Goal: Register for event/course

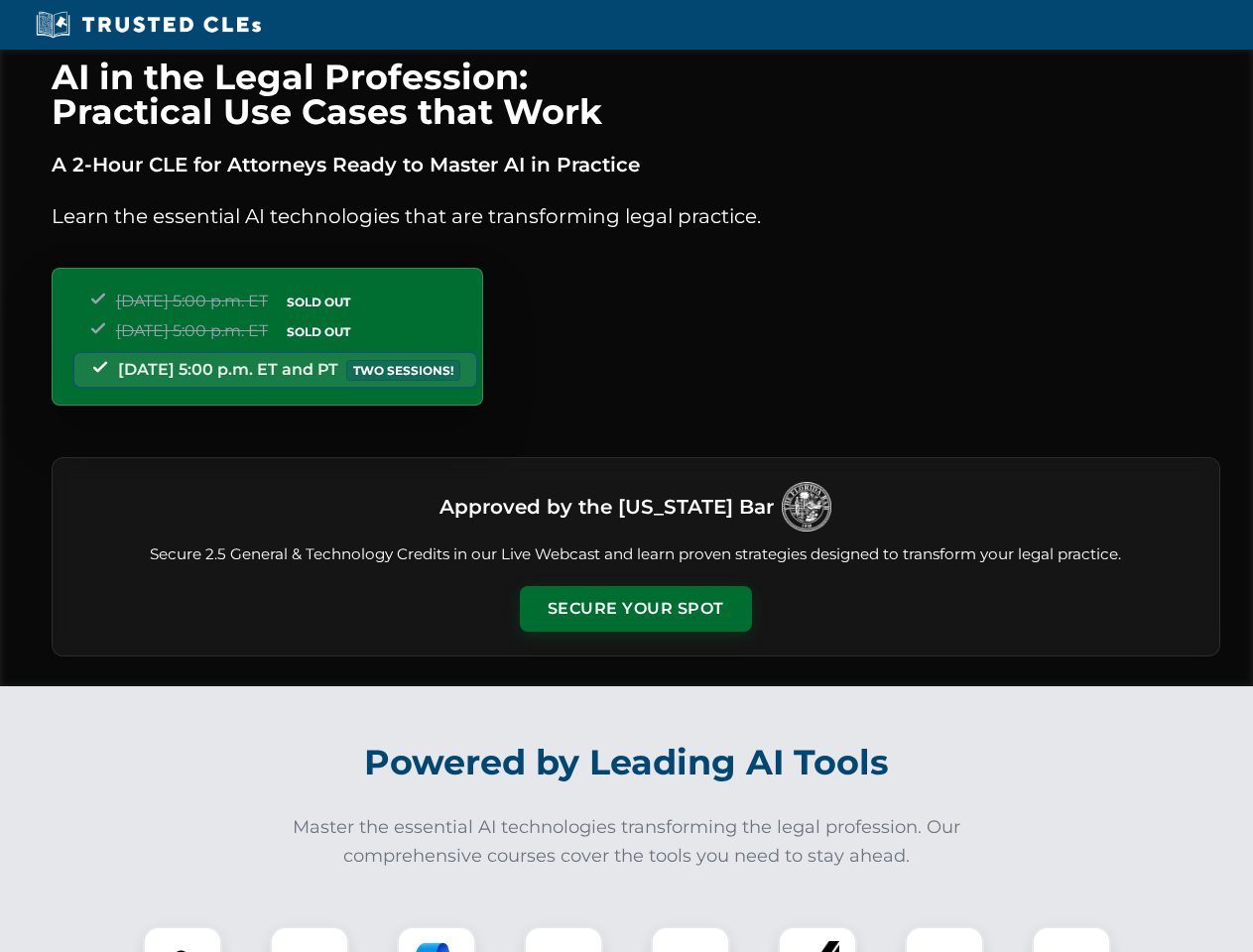
click at [635, 609] on button "Secure Your Spot" at bounding box center [635, 609] width 232 height 46
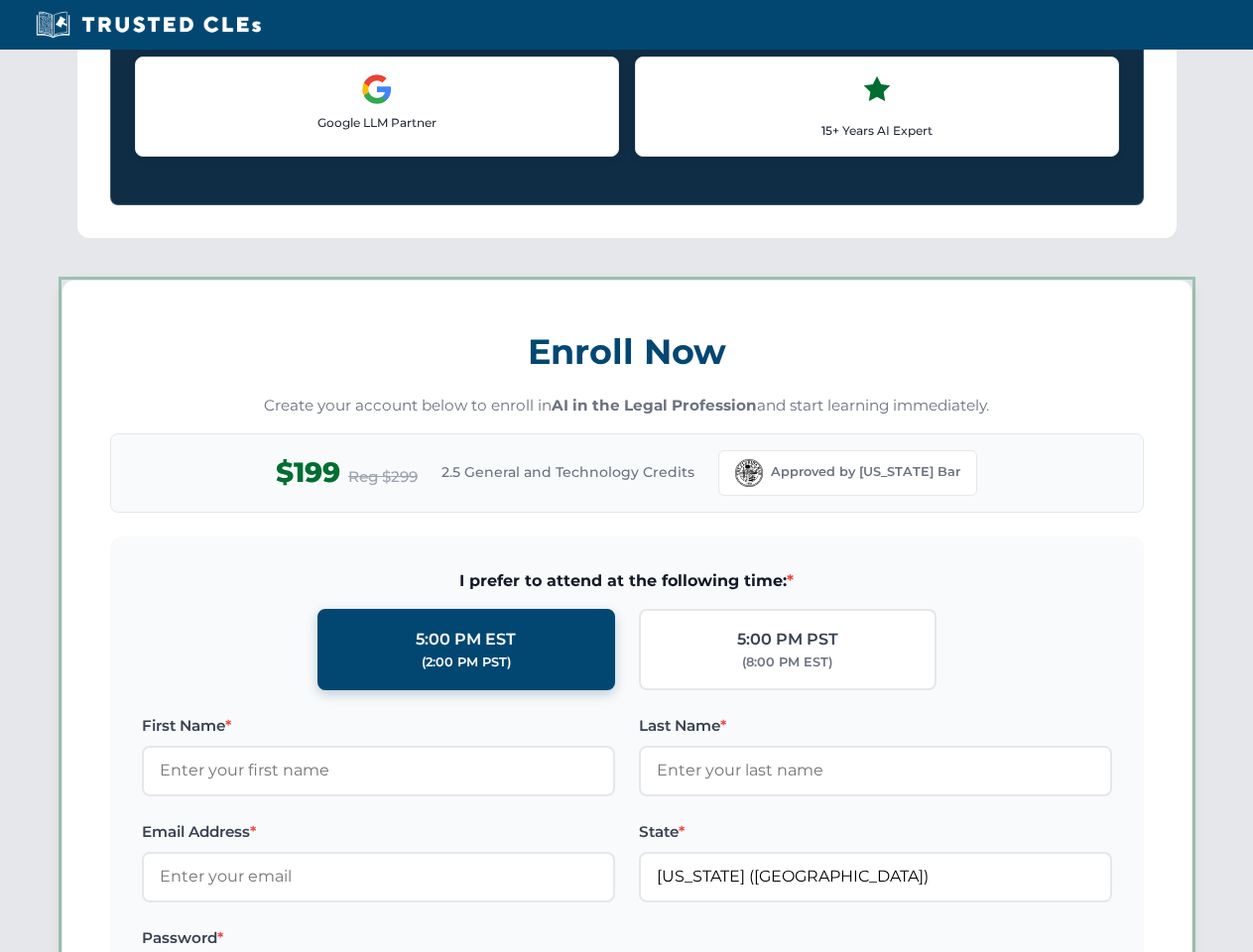
click at [437, 940] on label "Password *" at bounding box center [379, 939] width 474 height 24
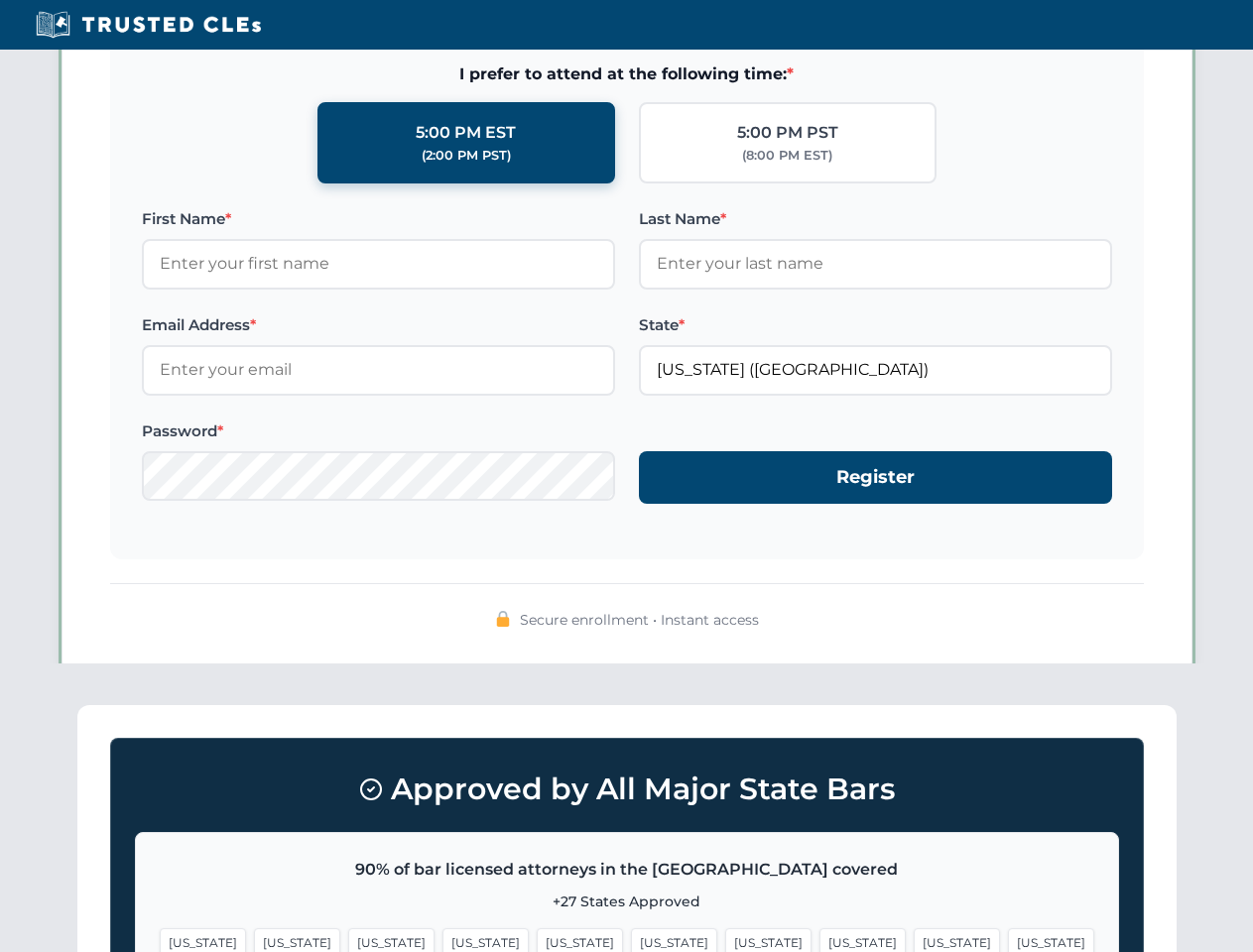
click at [914, 940] on span "[US_STATE]" at bounding box center [957, 943] width 86 height 29
